Goal: Navigation & Orientation: Find specific page/section

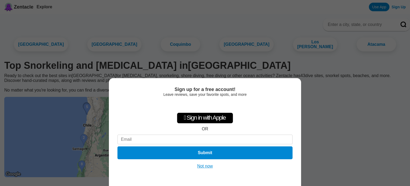
click at [203, 165] on button "Not now" at bounding box center [205, 165] width 19 height 5
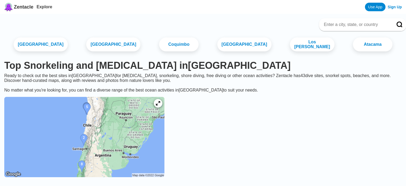
click at [101, 121] on img at bounding box center [84, 137] width 160 height 80
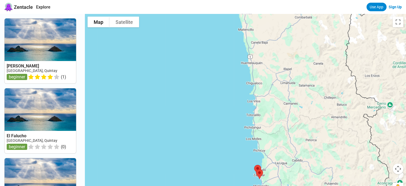
drag, startPoint x: 309, startPoint y: 56, endPoint x: 299, endPoint y: 198, distance: 142.9
click at [299, 185] on html "Zentacle Explore Use App Sign Up La Caldera Chile, Quintay beginner ( 1 ) El Fa…" at bounding box center [203, 178] width 406 height 356
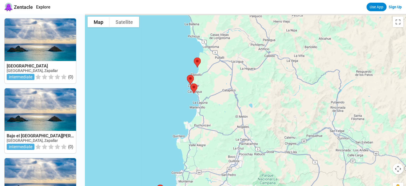
drag, startPoint x: 214, startPoint y: 131, endPoint x: 214, endPoint y: 141, distance: 10.4
click at [214, 141] on div at bounding box center [245, 107] width 321 height 186
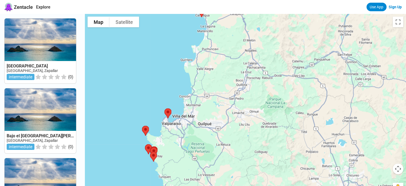
drag, startPoint x: 212, startPoint y: 150, endPoint x: 220, endPoint y: 71, distance: 80.0
click at [220, 71] on div at bounding box center [245, 107] width 321 height 186
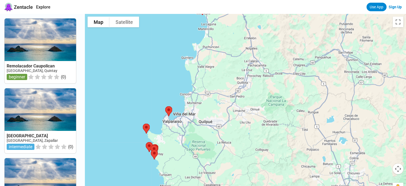
click at [170, 150] on div at bounding box center [245, 107] width 321 height 186
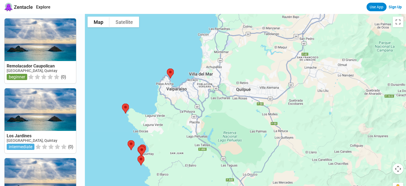
drag, startPoint x: 166, startPoint y: 152, endPoint x: 167, endPoint y: 148, distance: 4.0
click at [167, 148] on div at bounding box center [245, 107] width 321 height 186
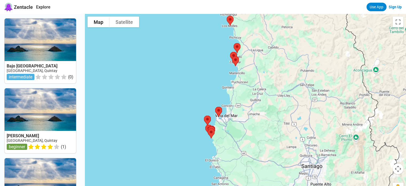
drag, startPoint x: 259, startPoint y: 50, endPoint x: 250, endPoint y: 105, distance: 55.3
click at [250, 105] on div at bounding box center [245, 107] width 321 height 186
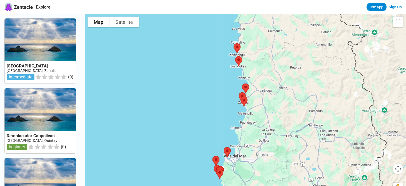
drag, startPoint x: 260, startPoint y: 44, endPoint x: 265, endPoint y: 73, distance: 30.2
click at [265, 73] on div at bounding box center [245, 107] width 321 height 186
